Goal: Task Accomplishment & Management: Use online tool/utility

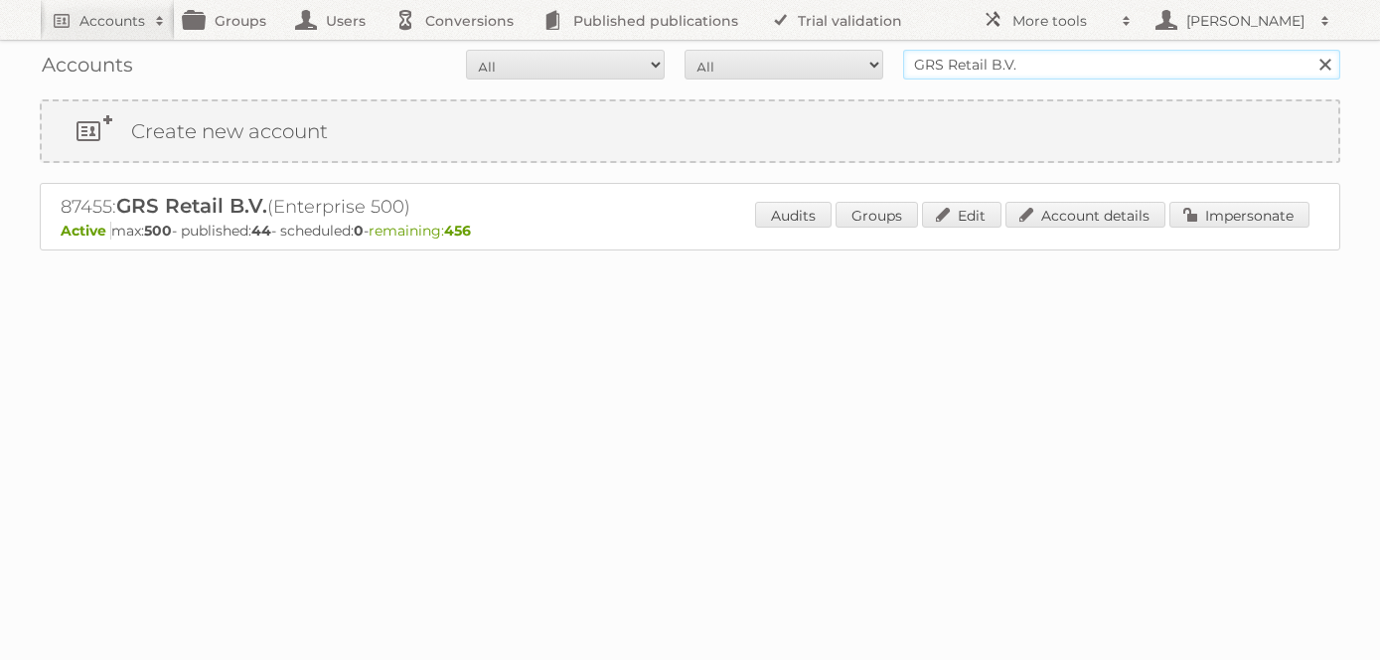
click at [951, 68] on input "GRS Retail B.V." at bounding box center [1121, 65] width 437 height 30
type input "omaha"
click at [1309, 50] on input "Search" at bounding box center [1324, 65] width 30 height 30
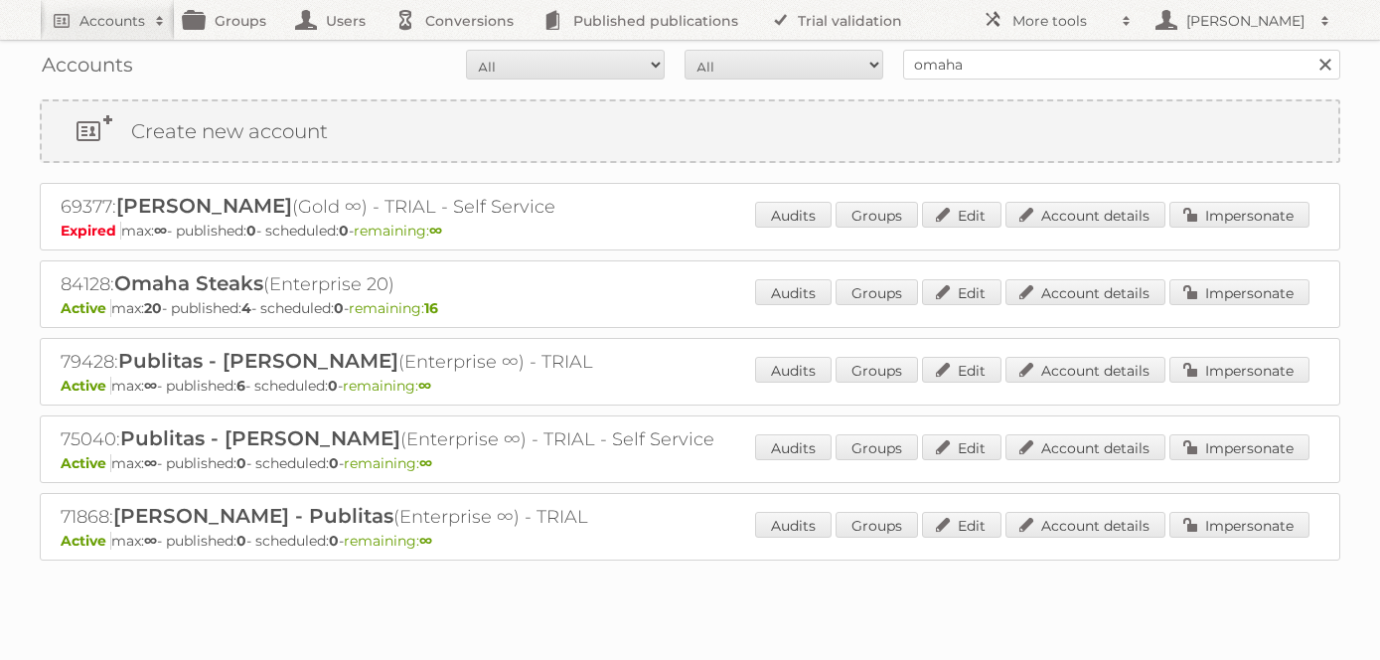
scroll to position [30, 0]
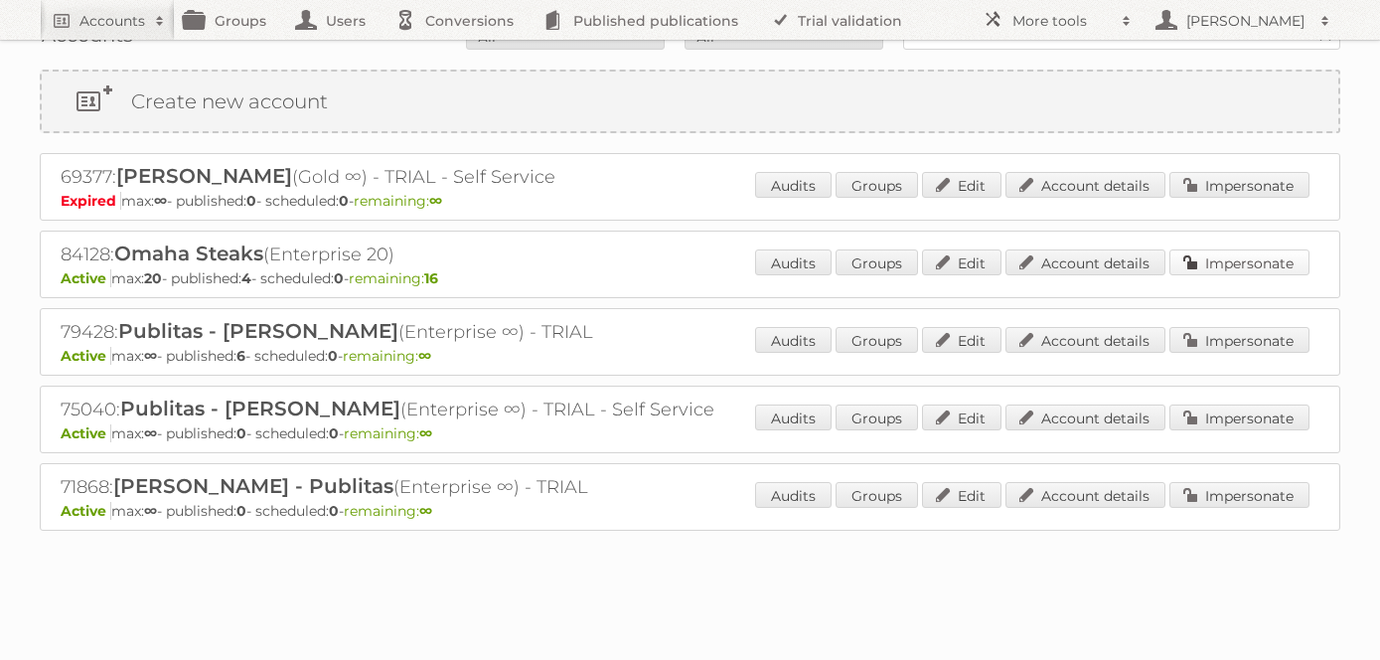
click at [1236, 254] on link "Impersonate" at bounding box center [1239, 262] width 140 height 26
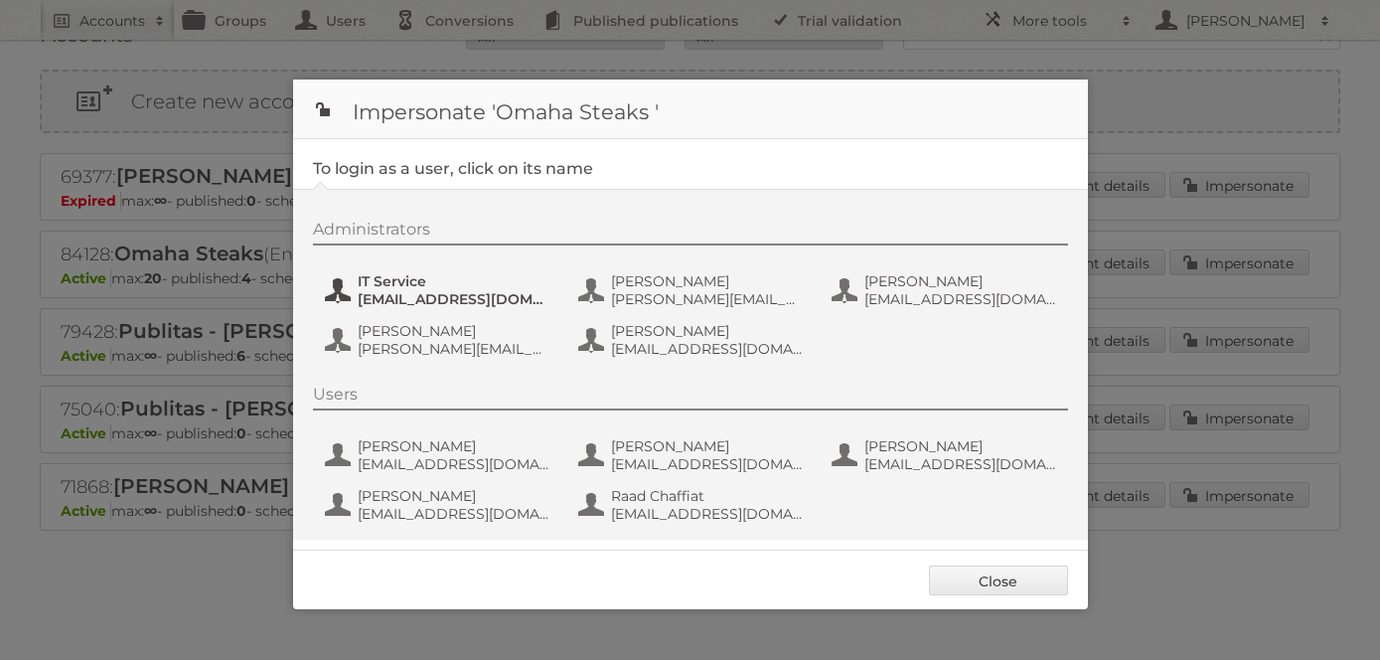
click at [459, 304] on span "itservicedesk@omahasteaks.com" at bounding box center [454, 299] width 193 height 18
